Goal: Find specific page/section: Find specific page/section

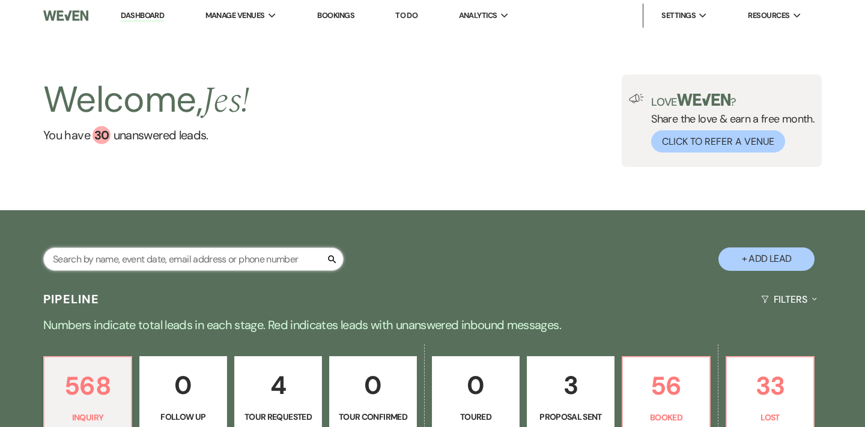
click at [218, 255] on input "text" at bounding box center [193, 259] width 301 height 23
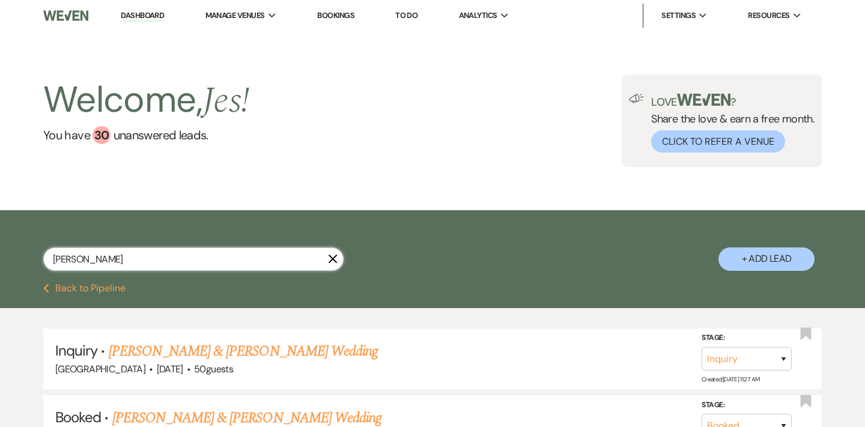
type input "[PERSON_NAME]"
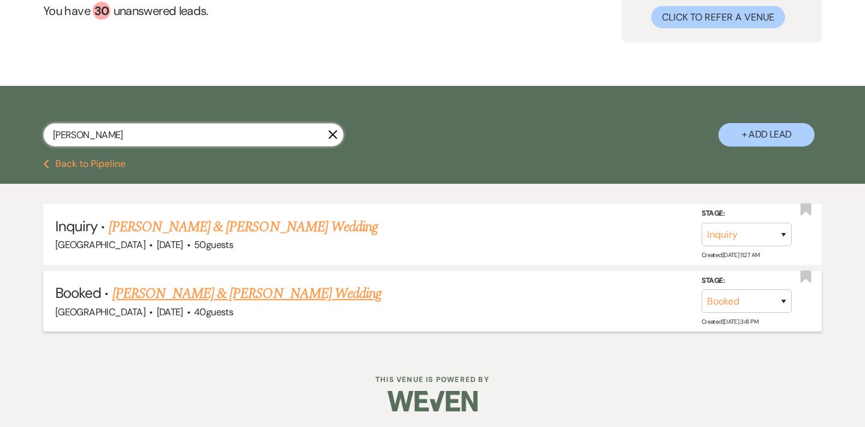
scroll to position [124, 0]
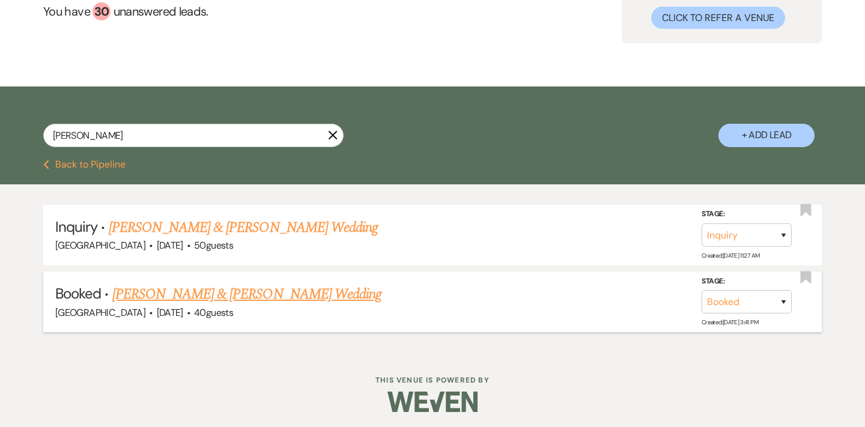
click at [264, 285] on link "[PERSON_NAME] & [PERSON_NAME] Wedding" at bounding box center [246, 295] width 269 height 22
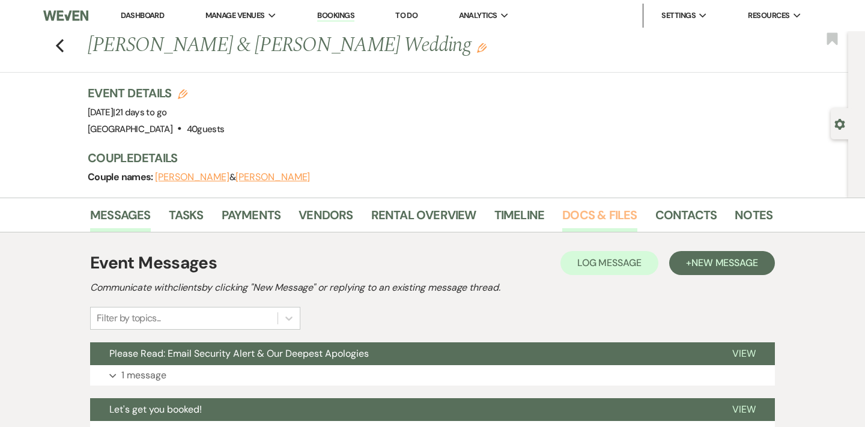
click at [590, 212] on link "Docs & Files" at bounding box center [600, 219] width 75 height 26
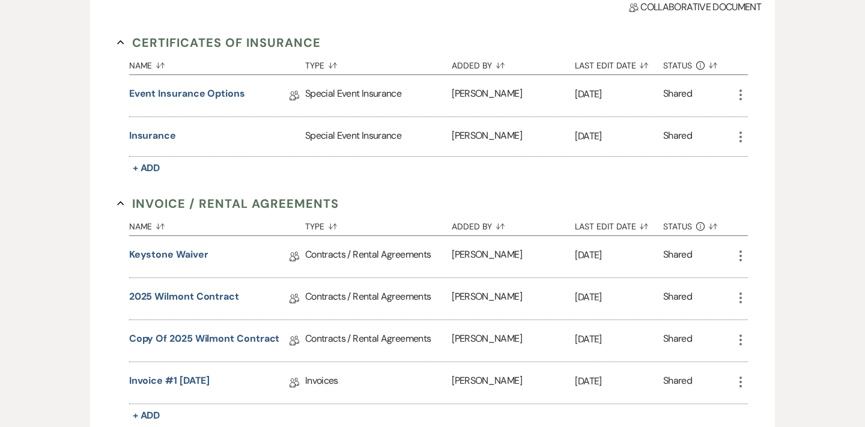
scroll to position [326, 0]
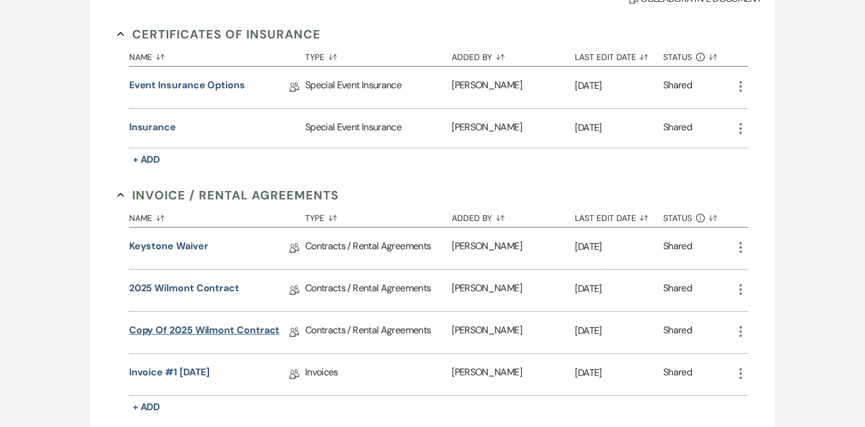
click at [193, 334] on link "Copy of 2025 Wilmont Contract" at bounding box center [204, 332] width 151 height 19
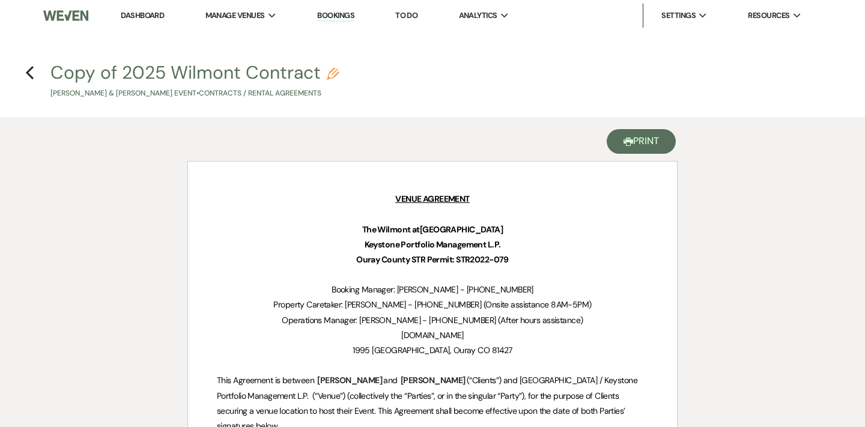
click at [647, 141] on button "Printer Print" at bounding box center [641, 141] width 69 height 25
